Goal: Information Seeking & Learning: Learn about a topic

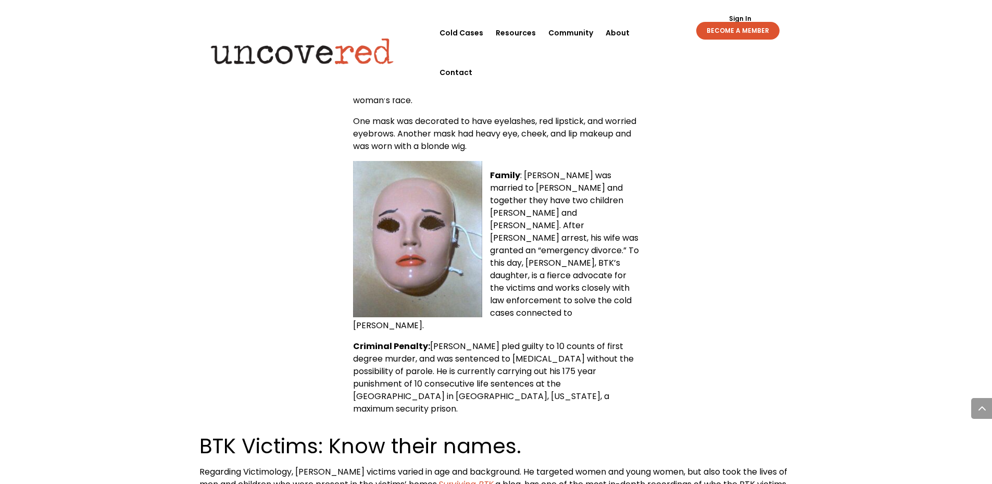
scroll to position [781, 0]
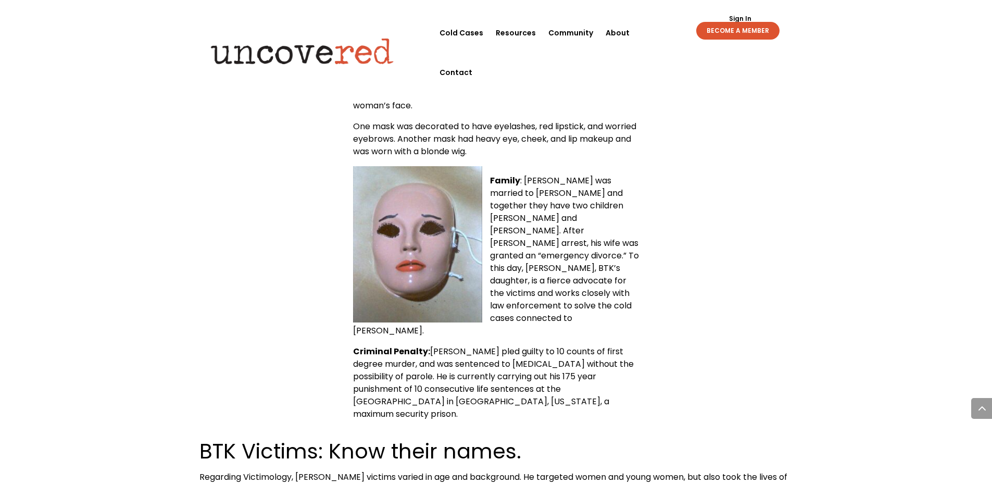
click at [425, 248] on img at bounding box center [417, 244] width 129 height 156
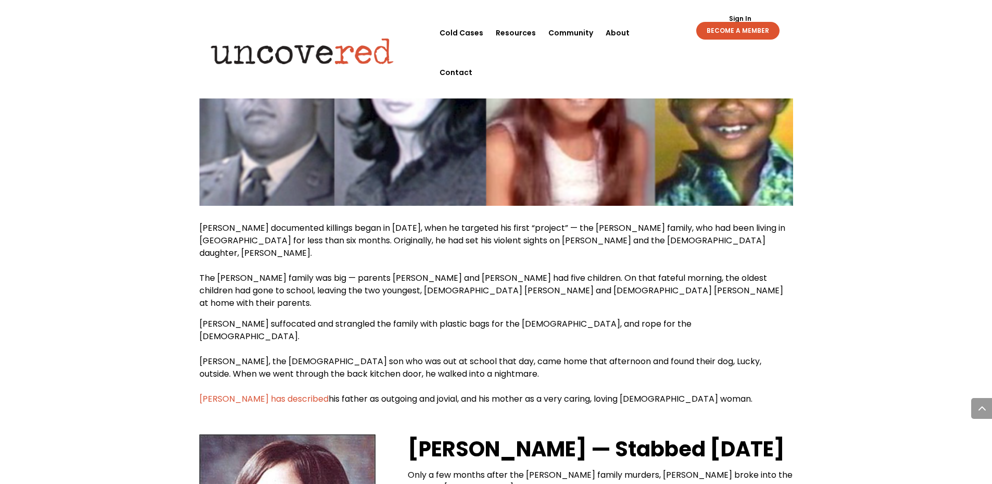
scroll to position [1667, 0]
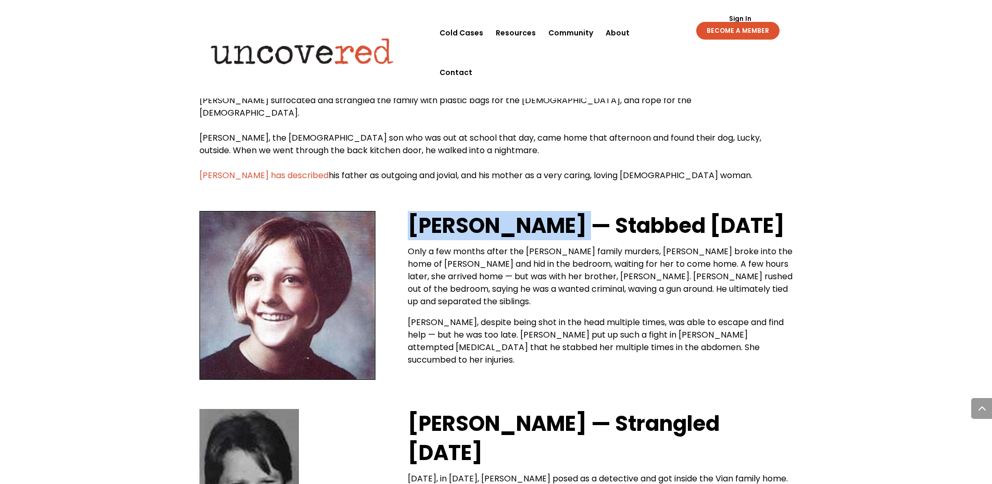
drag, startPoint x: 410, startPoint y: 136, endPoint x: 567, endPoint y: 139, distance: 156.8
click at [567, 211] on strong "[PERSON_NAME] — Stabbed [DATE]" at bounding box center [596, 225] width 377 height 29
copy strong "[PERSON_NAME]"
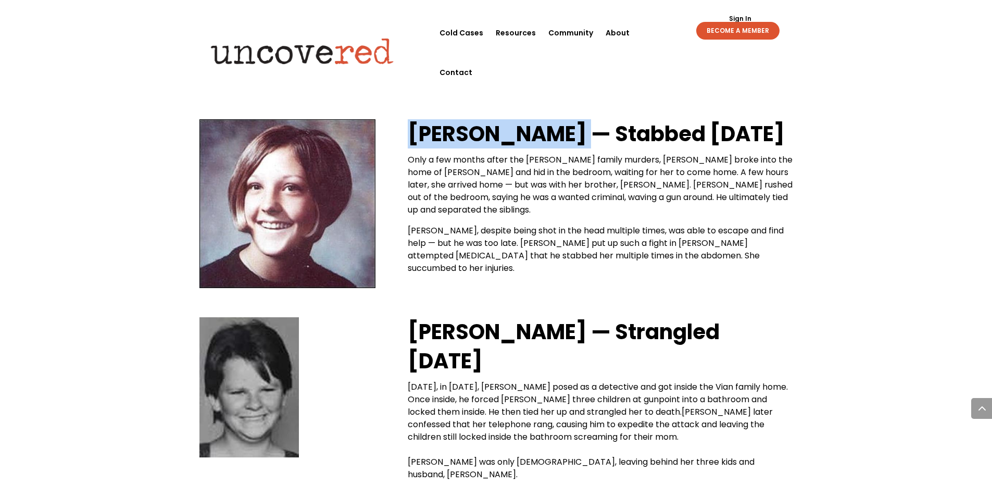
scroll to position [1771, 0]
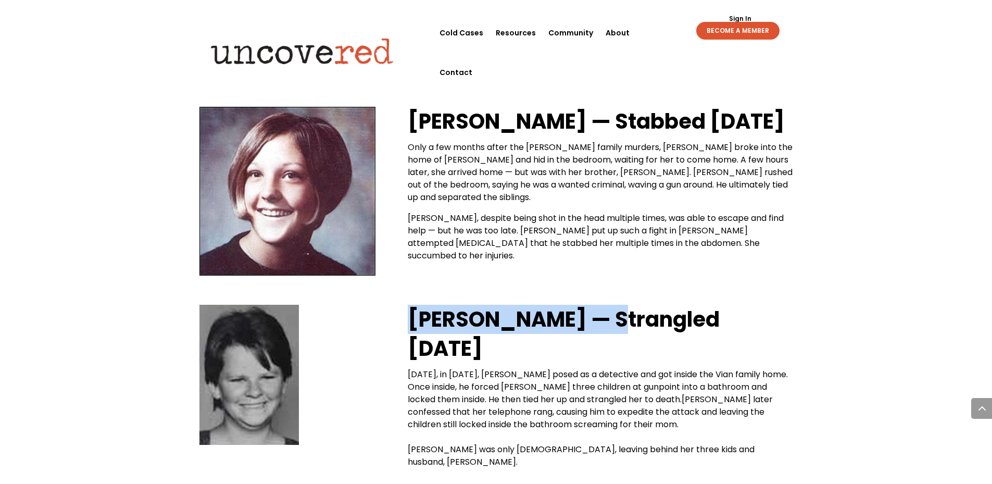
drag, startPoint x: 408, startPoint y: 233, endPoint x: 589, endPoint y: 243, distance: 181.0
click at [589, 305] on strong "[PERSON_NAME] — Strangled [DATE]" at bounding box center [564, 334] width 312 height 58
copy strong "[PERSON_NAME]"
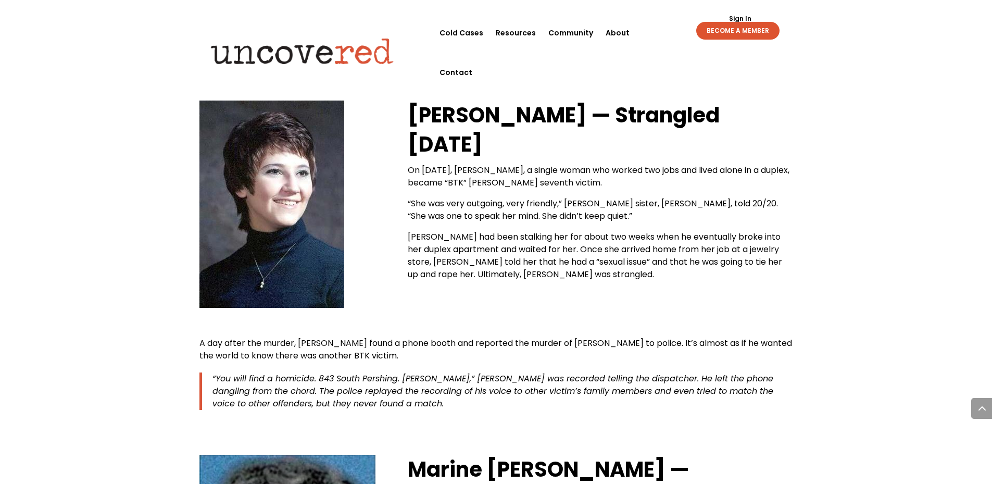
scroll to position [2396, 0]
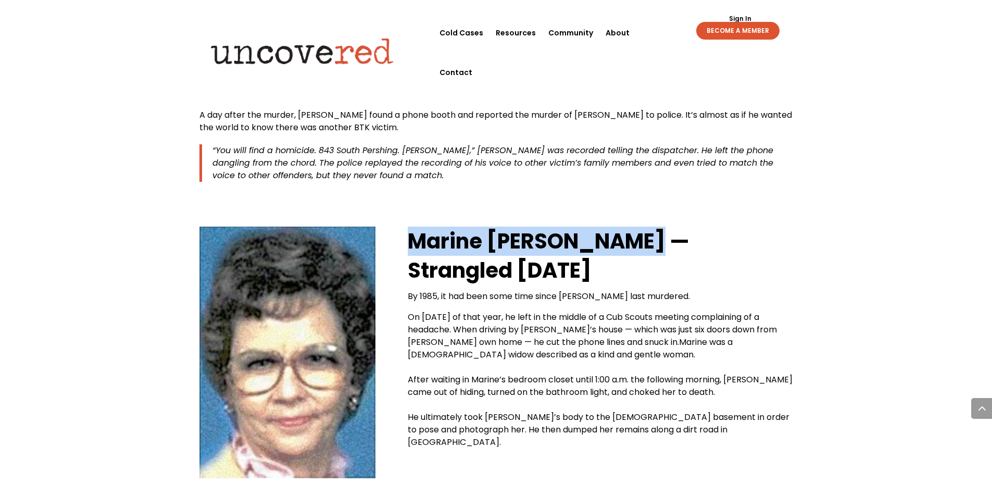
drag, startPoint x: 409, startPoint y: 139, endPoint x: 648, endPoint y: 154, distance: 239.5
click at [648, 227] on strong "Marine [PERSON_NAME] — Strangled [DATE]" at bounding box center [549, 256] width 282 height 58
copy strong "Marine [PERSON_NAME]"
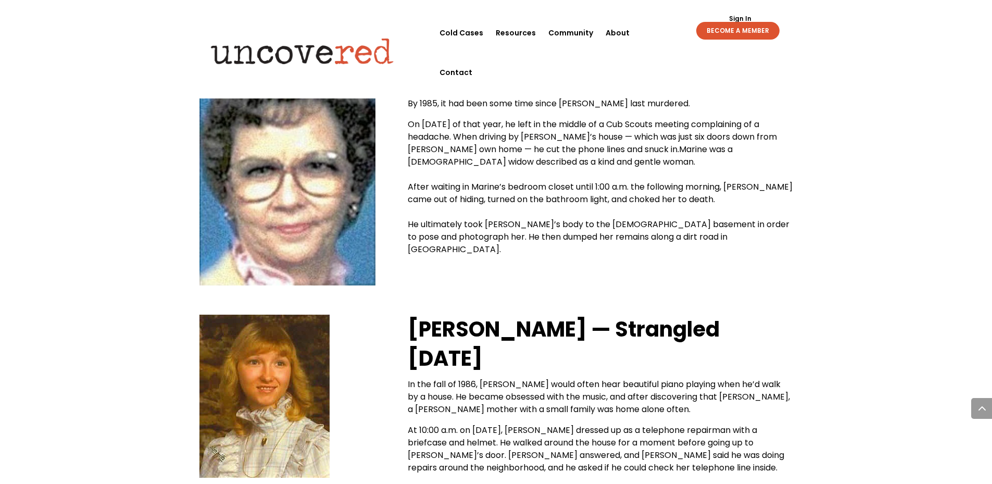
scroll to position [2604, 0]
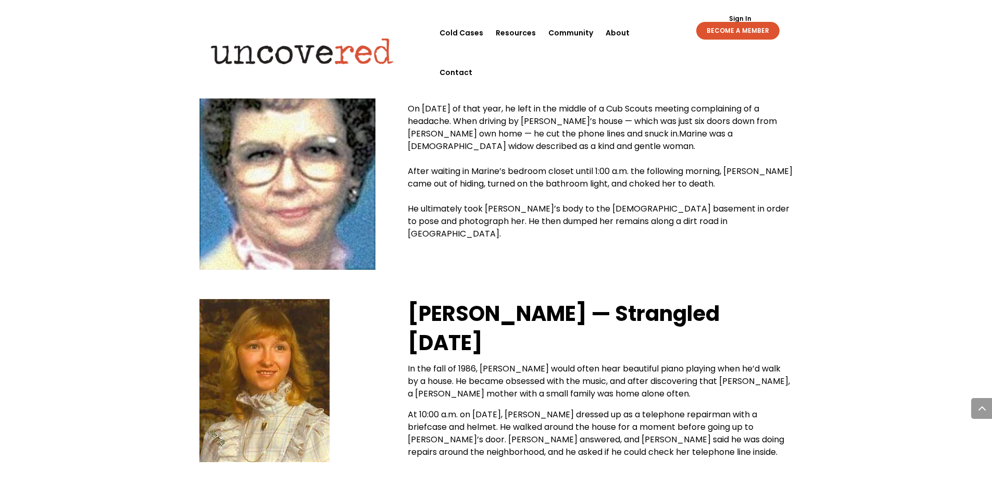
drag, startPoint x: 276, startPoint y: 263, endPoint x: 449, endPoint y: 211, distance: 181.6
click at [476, 284] on div "[PERSON_NAME] — Strangled [DATE] In the fall of 1986, [PERSON_NAME] would often…" at bounding box center [496, 380] width 594 height 192
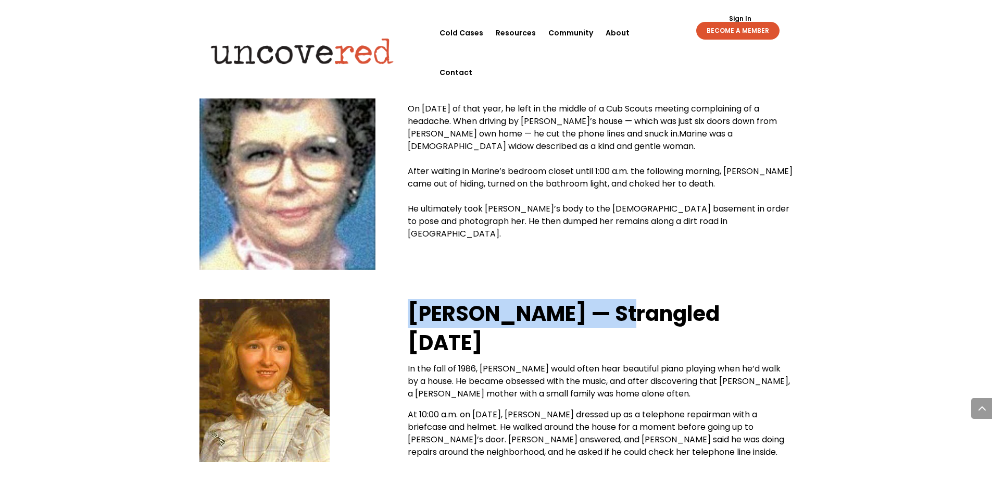
drag, startPoint x: 414, startPoint y: 213, endPoint x: 606, endPoint y: 216, distance: 192.2
click at [606, 299] on strong "[PERSON_NAME] — Strangled [DATE]" at bounding box center [564, 328] width 312 height 58
copy strong "[PERSON_NAME]"
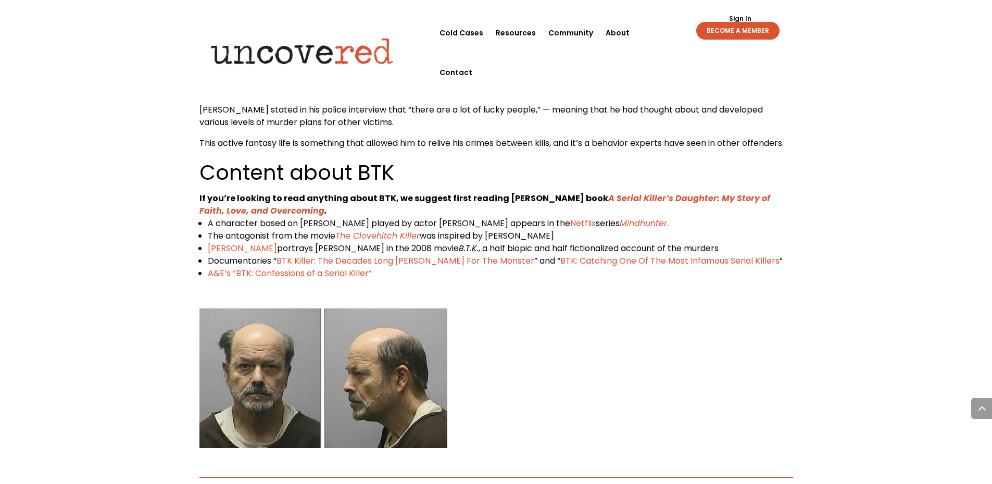
scroll to position [9896, 0]
click at [227, 309] on img at bounding box center [323, 379] width 248 height 140
click at [243, 309] on img at bounding box center [323, 379] width 248 height 140
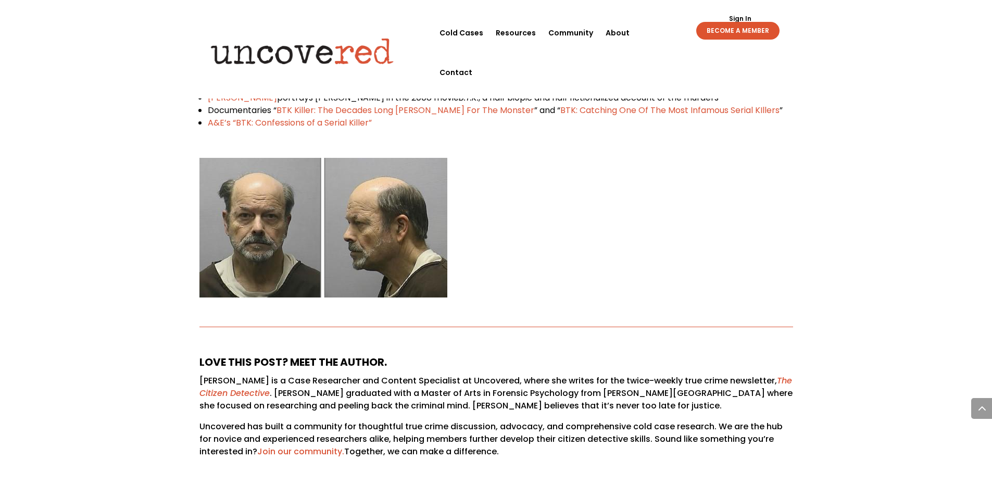
scroll to position [10052, 0]
